Goal: Information Seeking & Learning: Learn about a topic

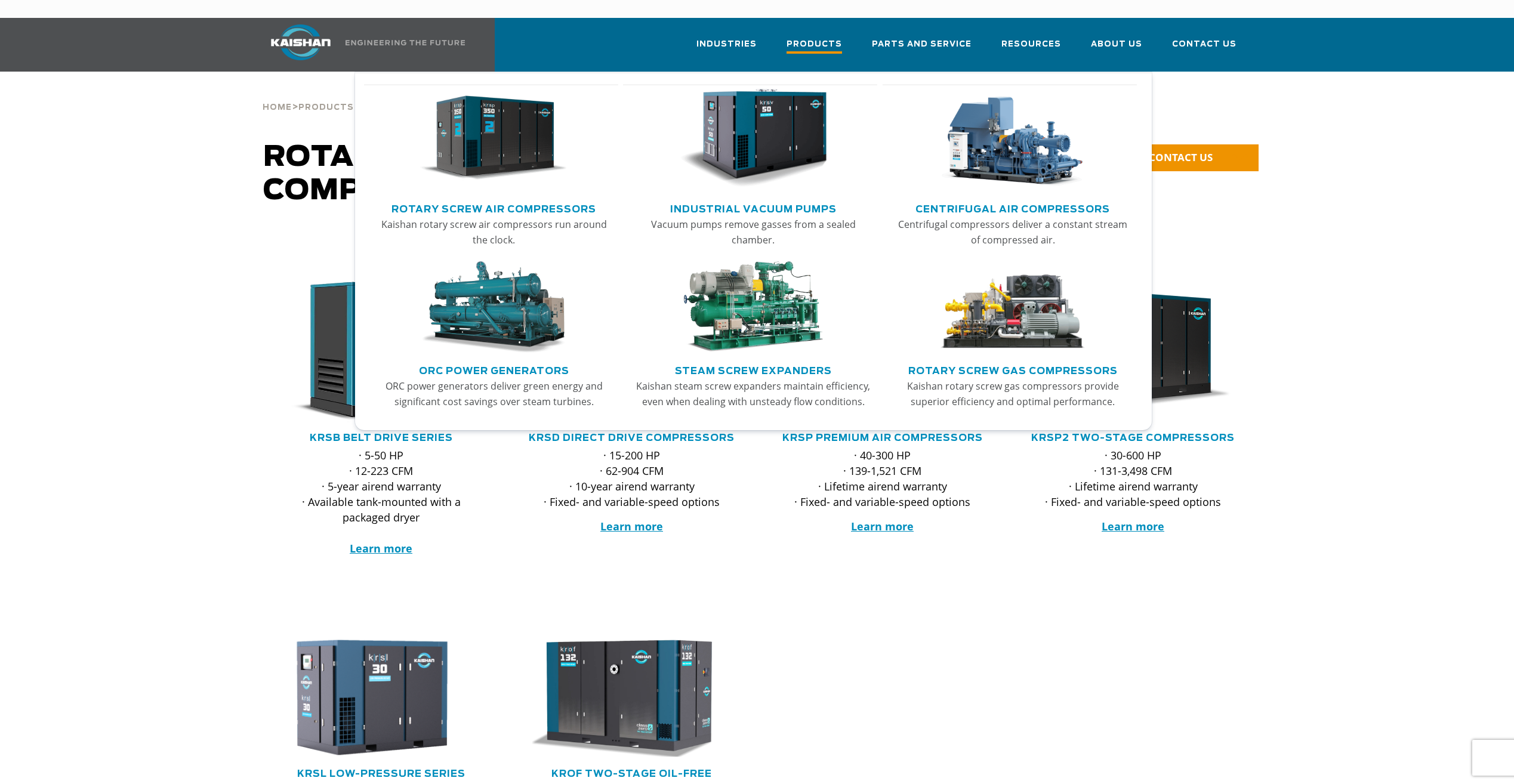
click at [833, 37] on span "Products" at bounding box center [814, 45] width 55 height 16
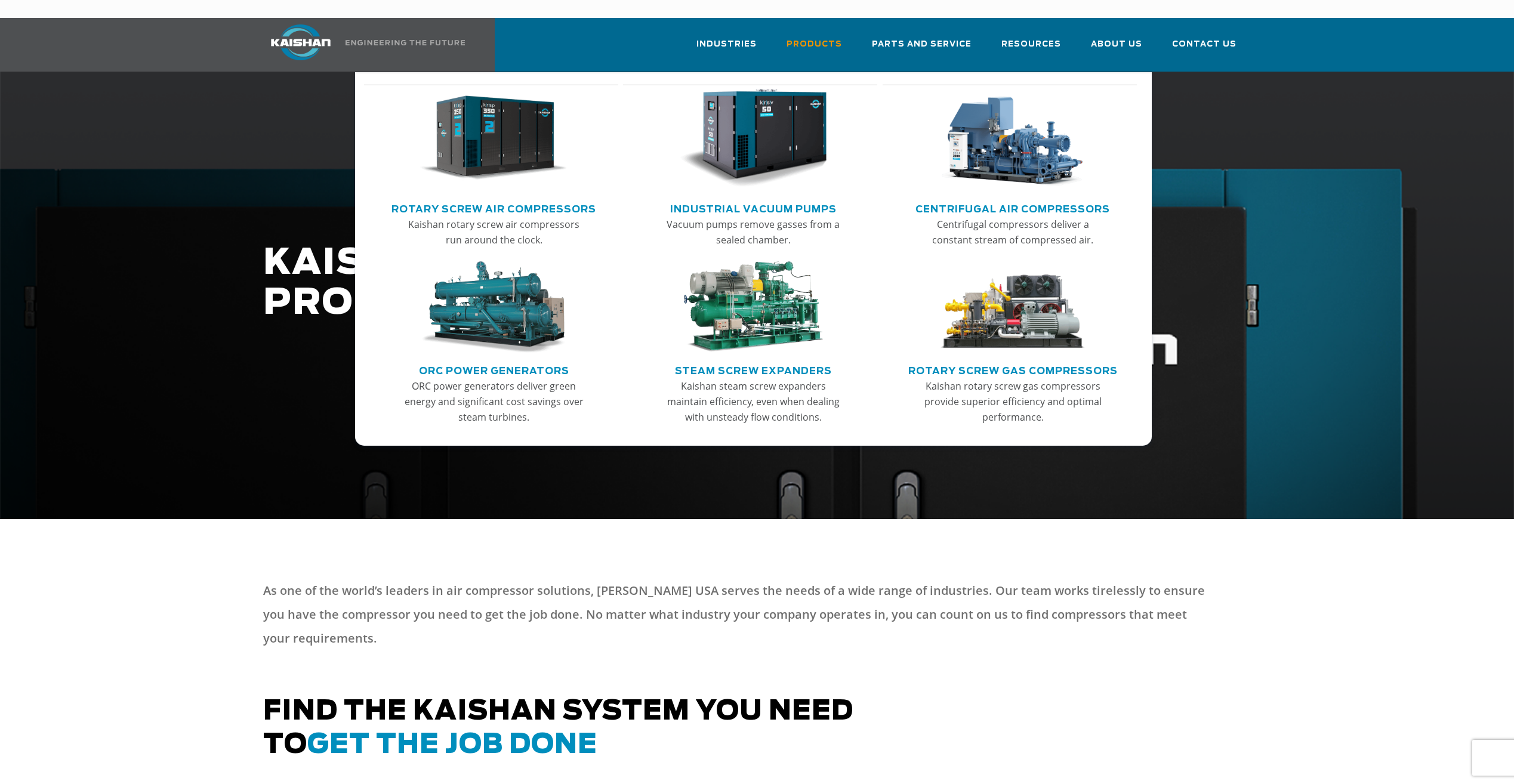
click at [486, 121] on img "Main menu" at bounding box center [493, 139] width 147 height 99
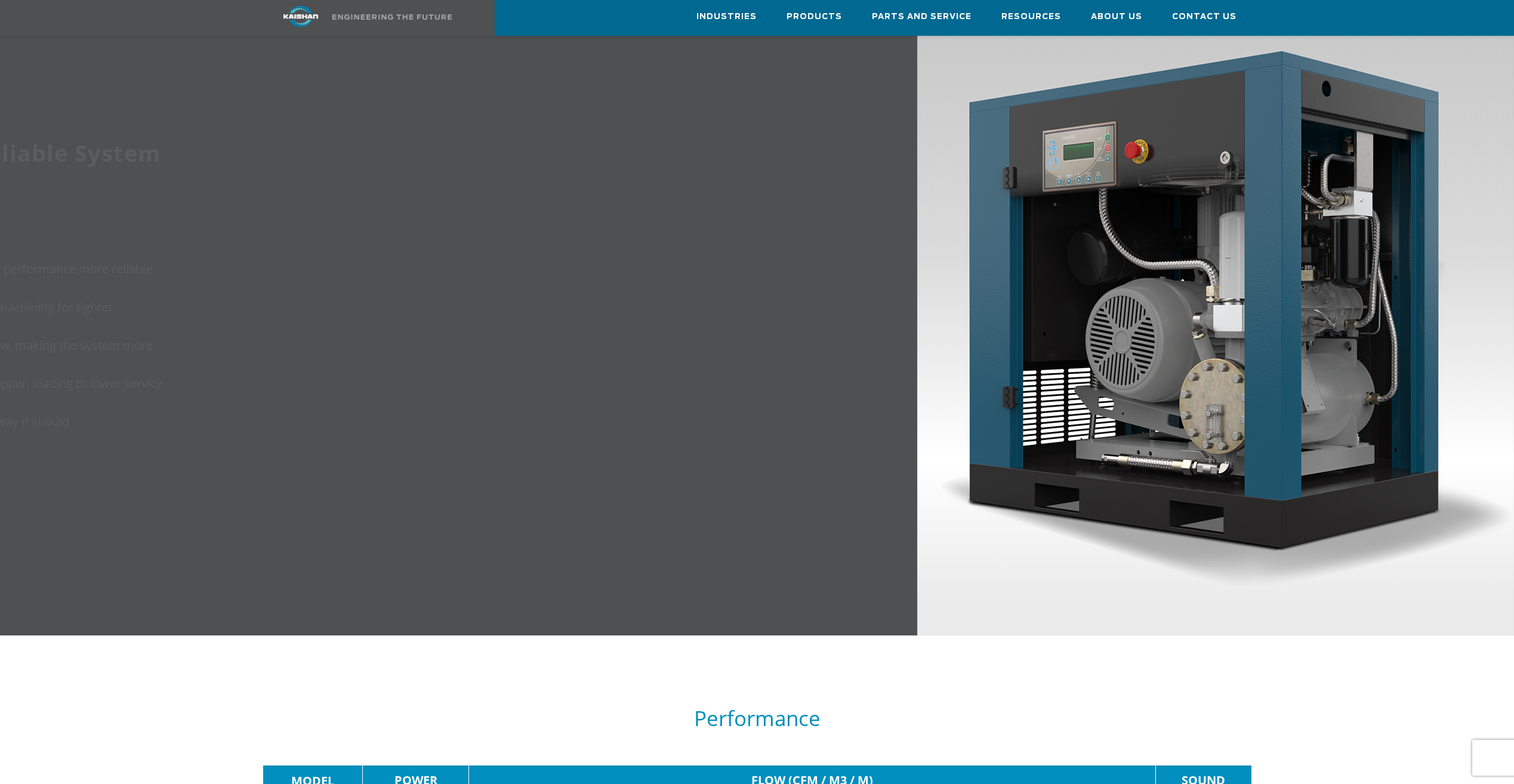
scroll to position [1452, 0]
